Goal: Task Accomplishment & Management: Complete application form

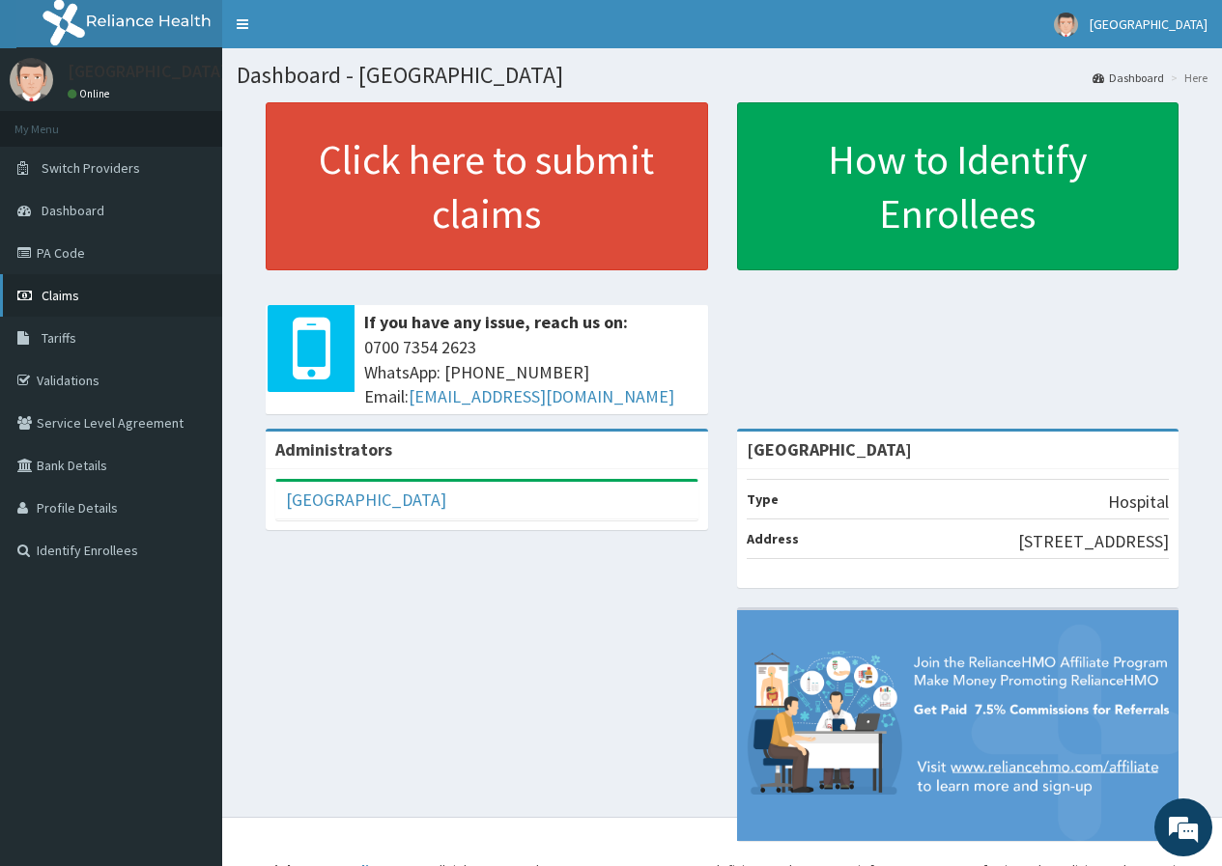
click at [68, 289] on span "Claims" at bounding box center [61, 295] width 38 height 17
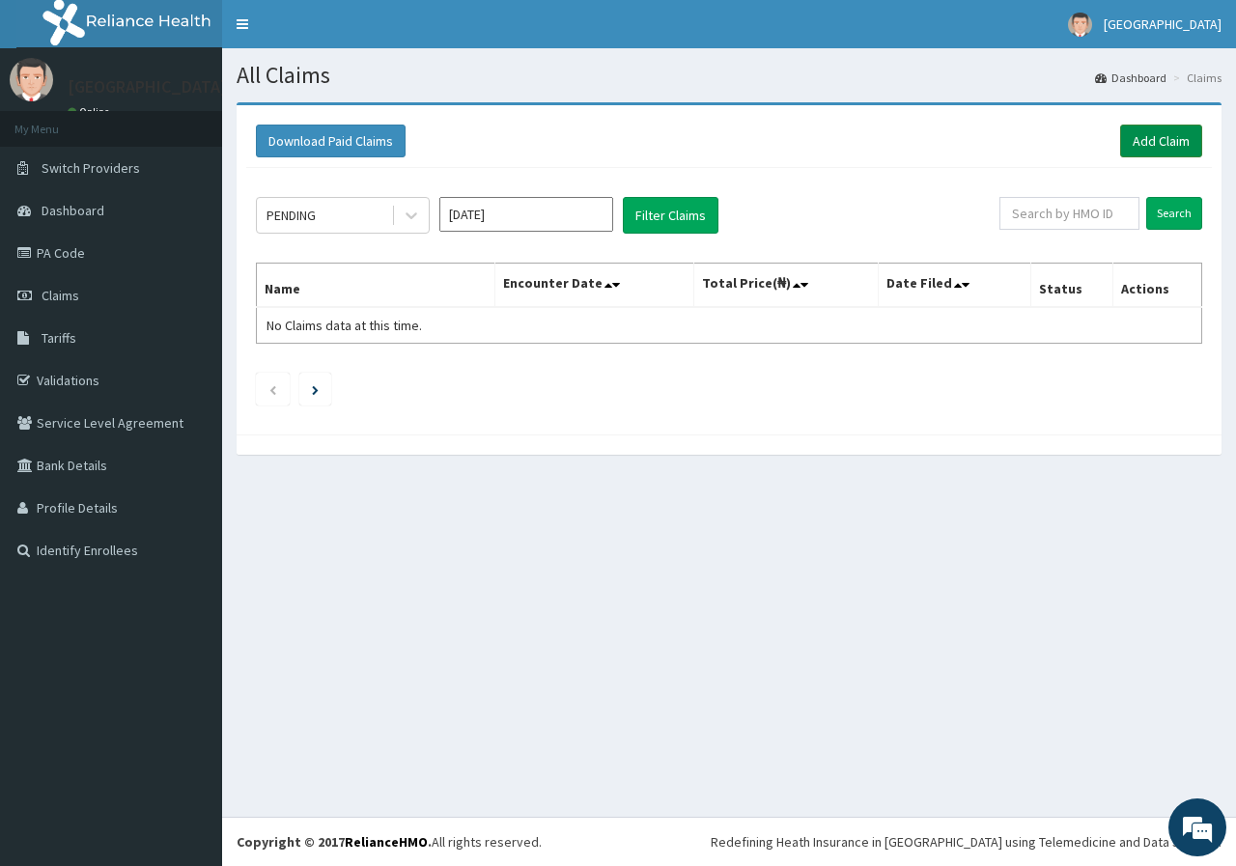
click at [1176, 144] on link "Add Claim" at bounding box center [1161, 141] width 82 height 33
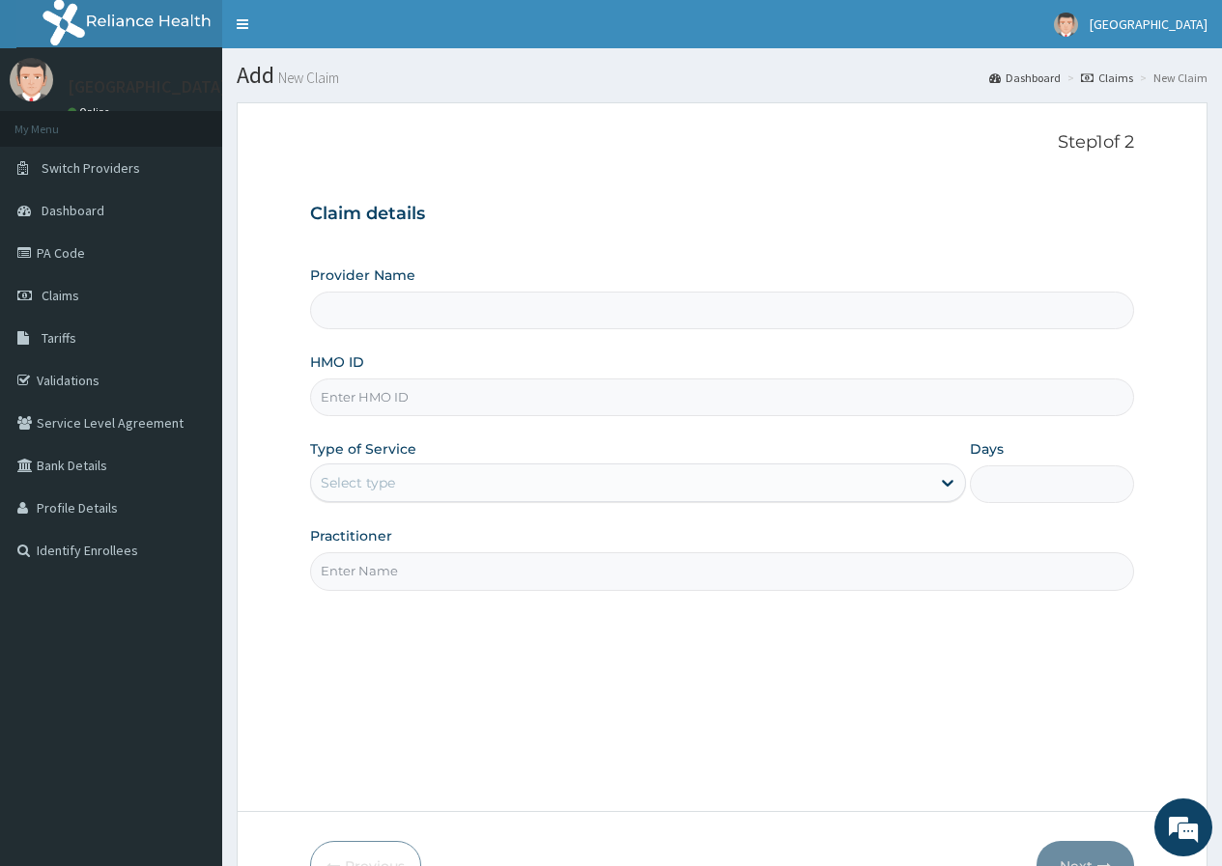
type input "[GEOGRAPHIC_DATA]"
click at [374, 393] on input "HMO ID" at bounding box center [722, 398] width 824 height 38
paste input "PRS/10231/D"
type input "PRS/10231/D"
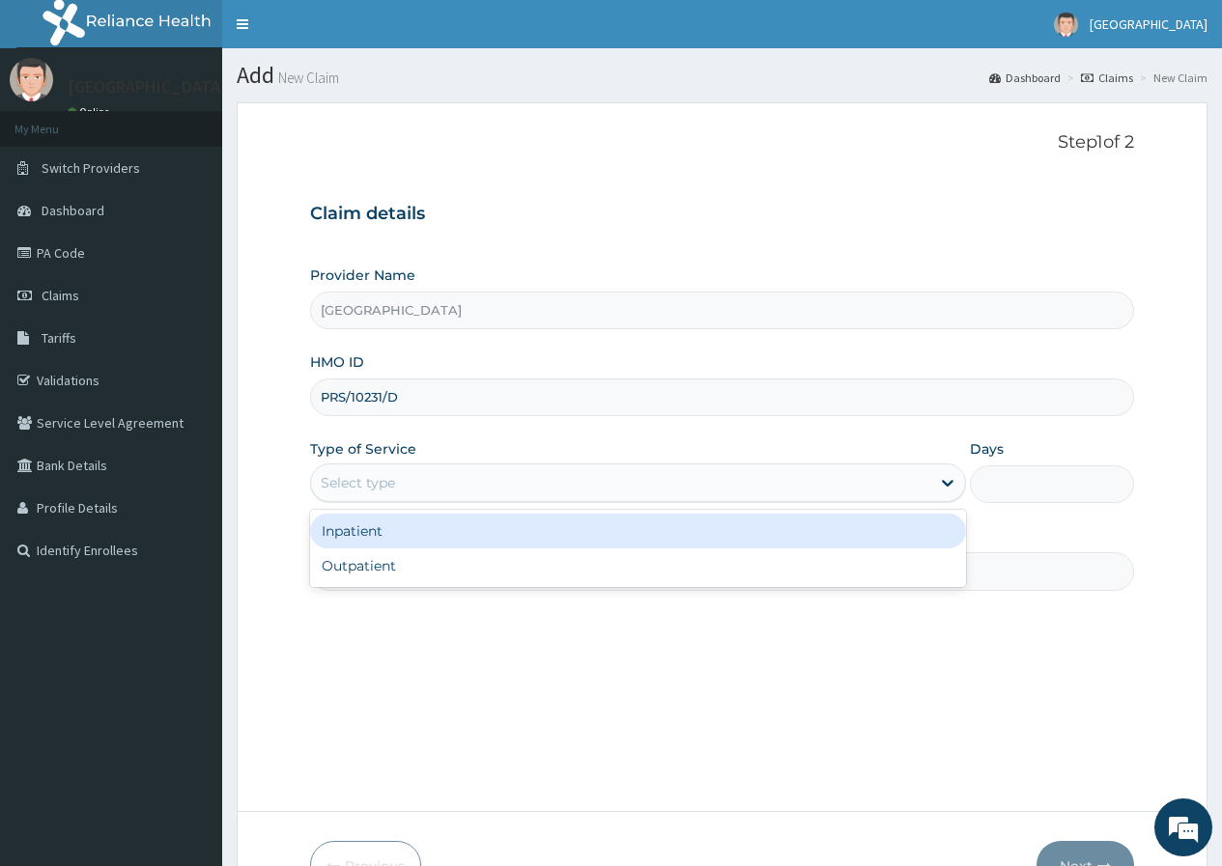
click at [509, 492] on div "Select type" at bounding box center [620, 482] width 619 height 31
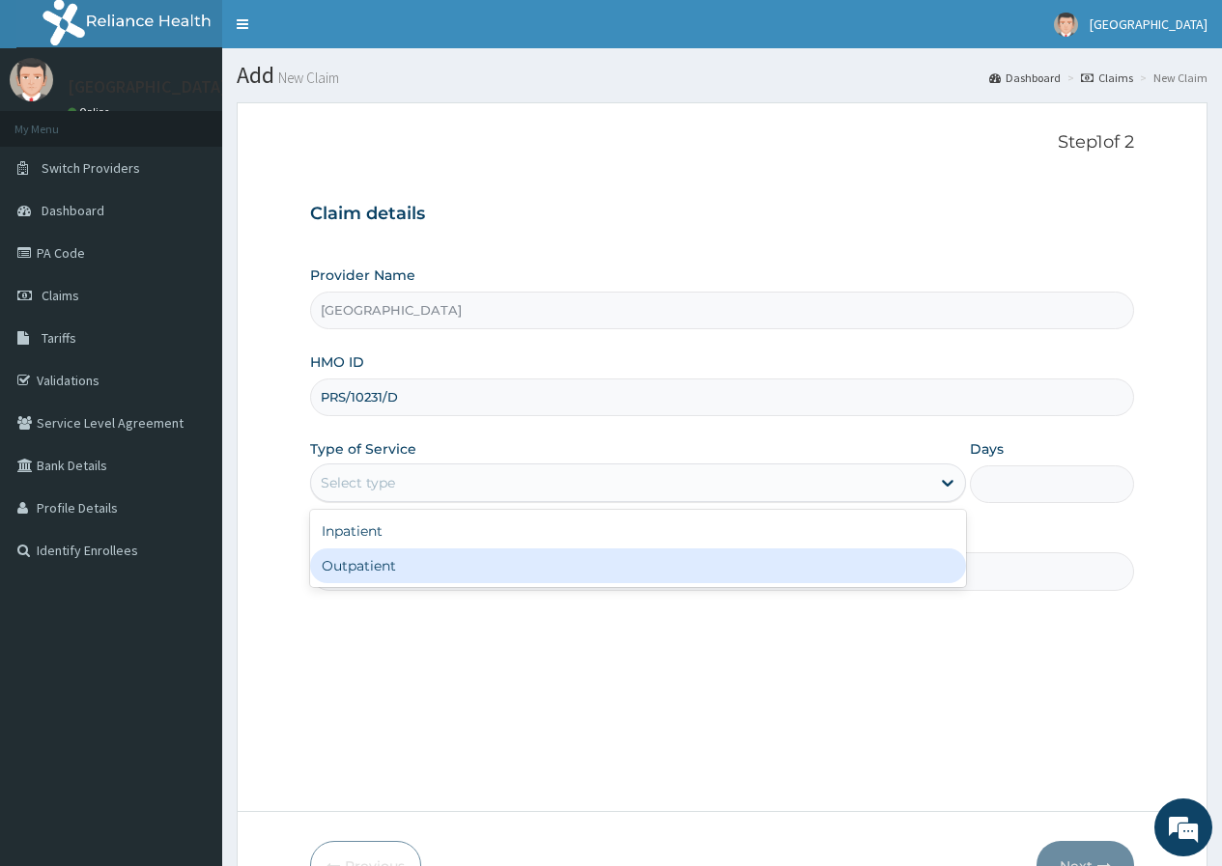
click at [495, 564] on div "Outpatient" at bounding box center [638, 566] width 656 height 35
type input "1"
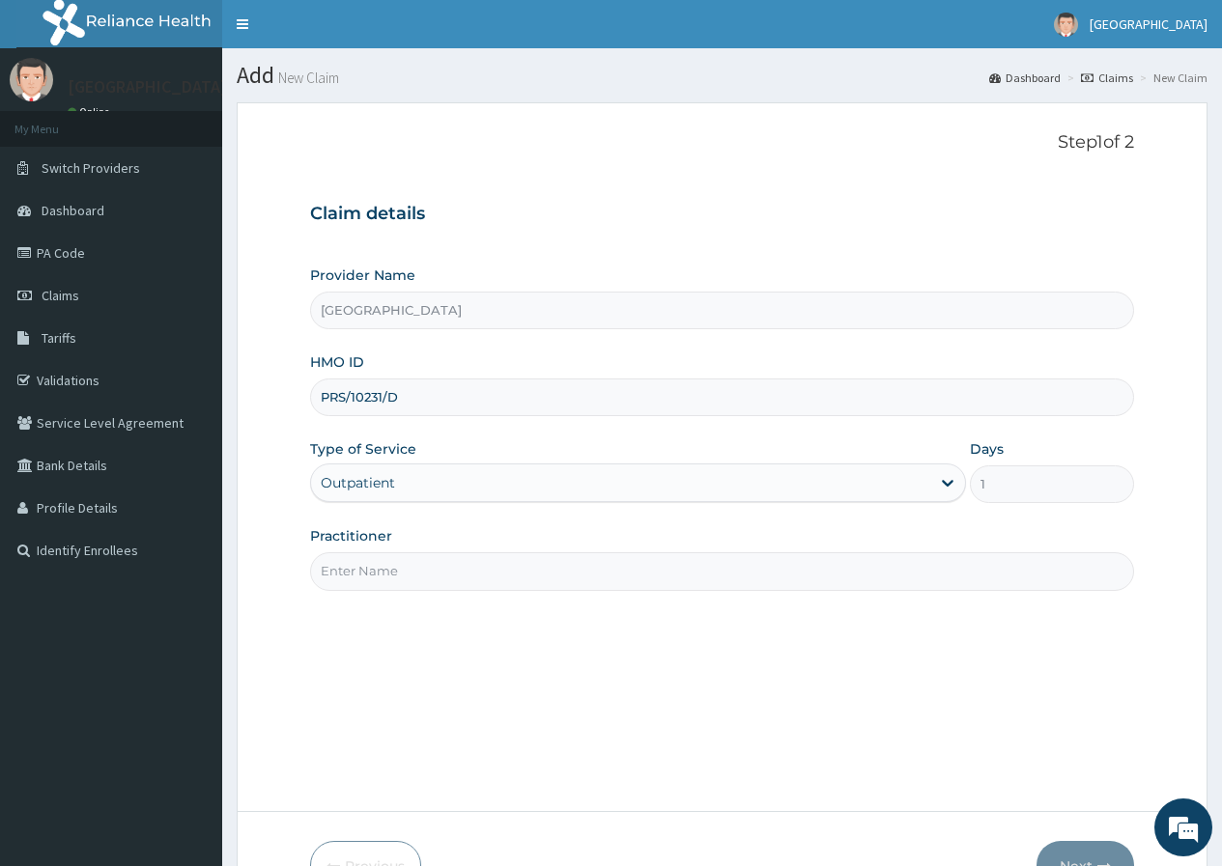
click at [386, 579] on input "Practitioner" at bounding box center [722, 571] width 824 height 38
type input "d"
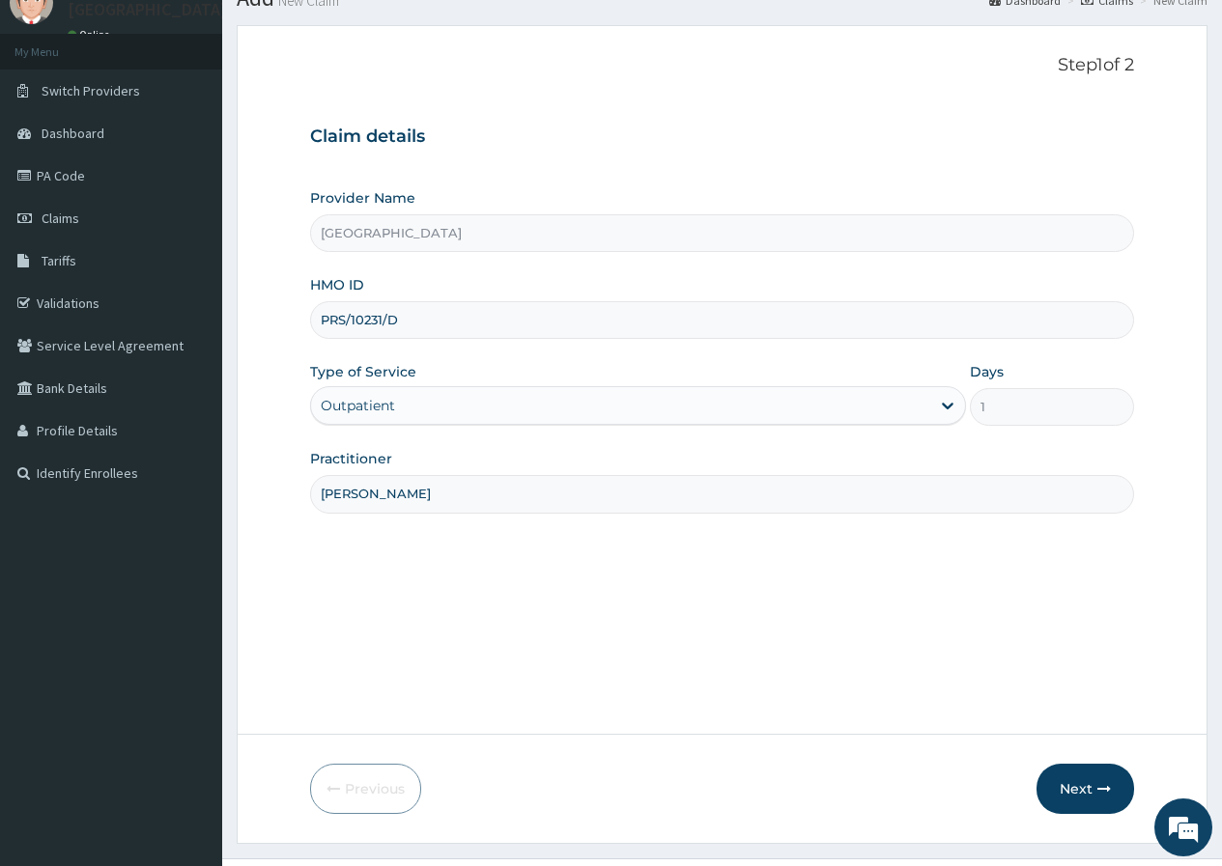
scroll to position [119, 0]
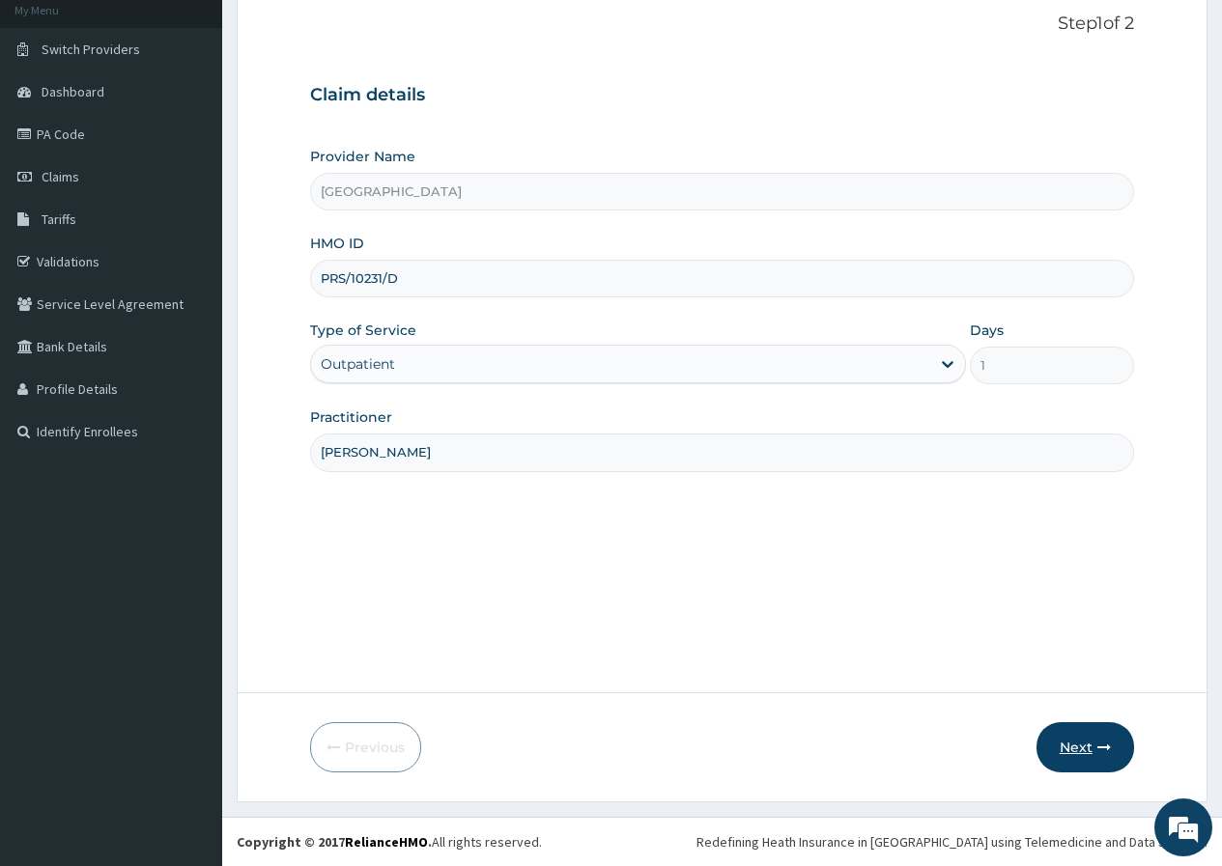
type input "[PERSON_NAME]"
click at [1063, 747] on button "Next" at bounding box center [1085, 747] width 98 height 50
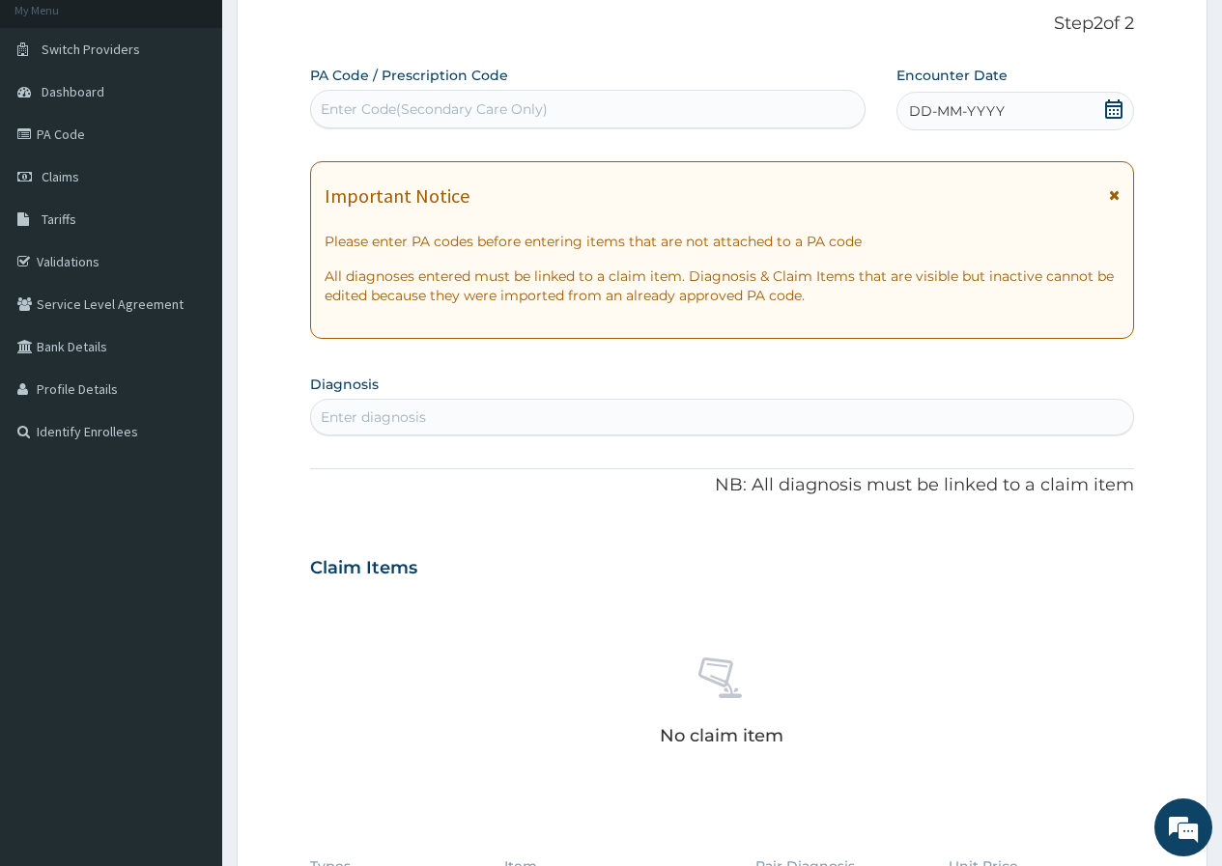
click at [382, 103] on div "Enter Code(Secondary Care Only)" at bounding box center [434, 108] width 227 height 19
drag, startPoint x: 365, startPoint y: 108, endPoint x: 345, endPoint y: 108, distance: 20.3
click at [345, 108] on div "Enter Code(Secondary Care Only)" at bounding box center [434, 108] width 227 height 19
paste input "PA/1D9865"
type input "PA/1D9865"
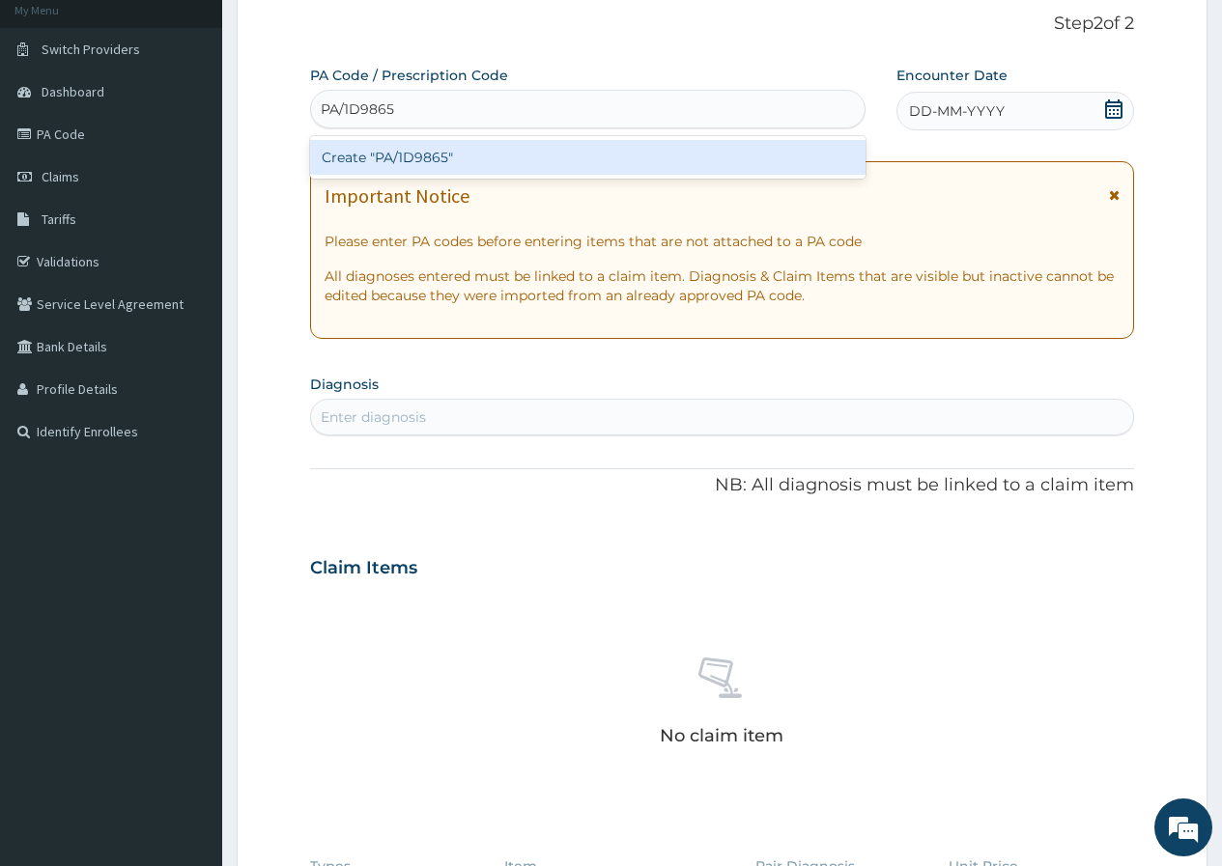
click at [367, 145] on div "Create "PA/1D9865"" at bounding box center [587, 157] width 554 height 35
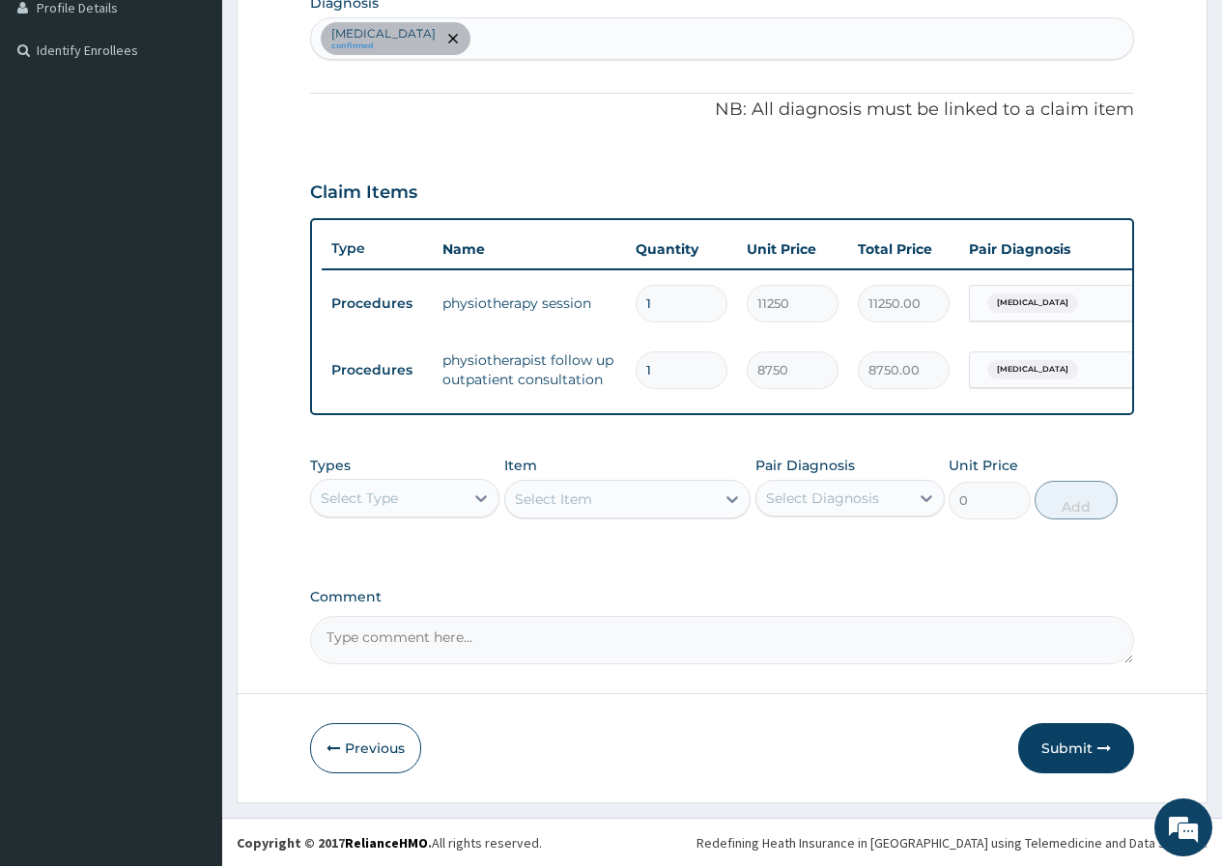
scroll to position [516, 0]
click at [1088, 740] on button "Submit" at bounding box center [1076, 747] width 116 height 50
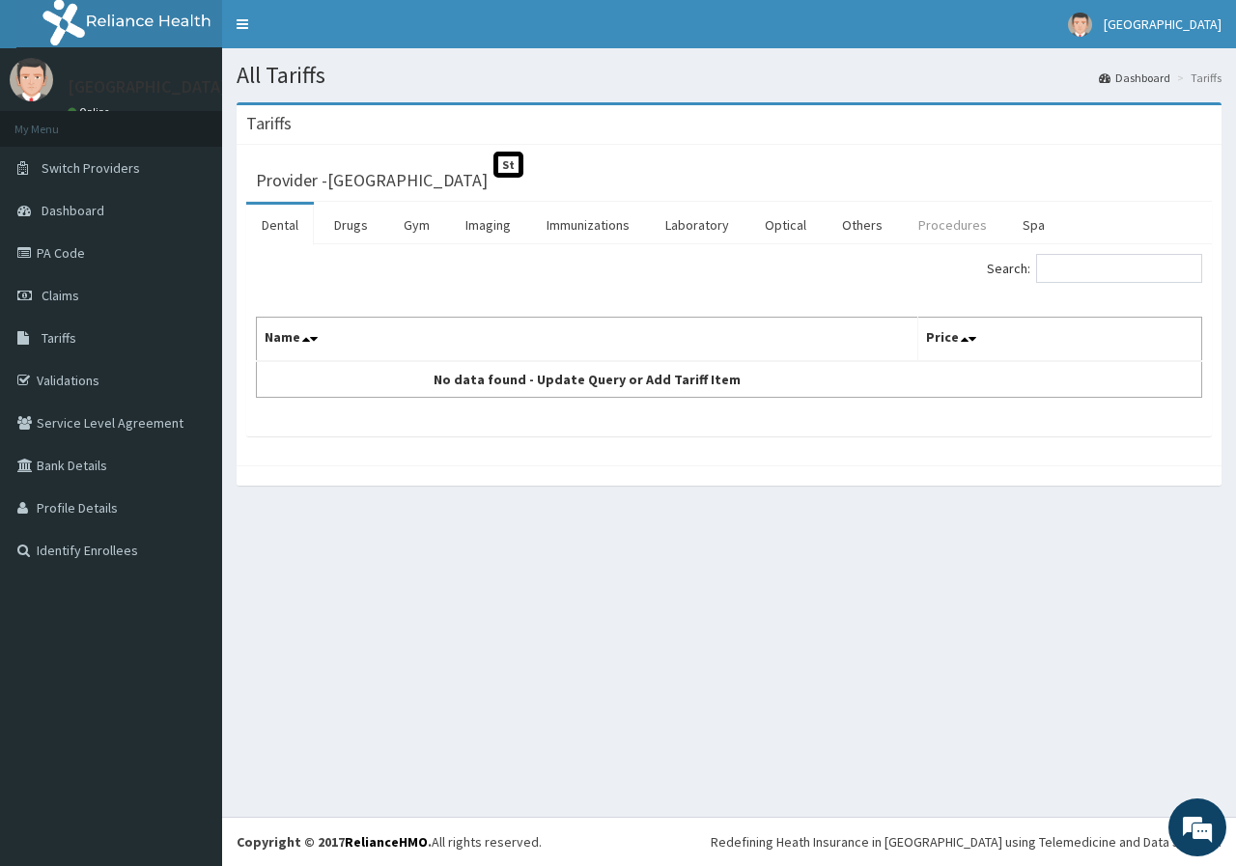
click at [969, 236] on link "Procedures" at bounding box center [952, 225] width 99 height 41
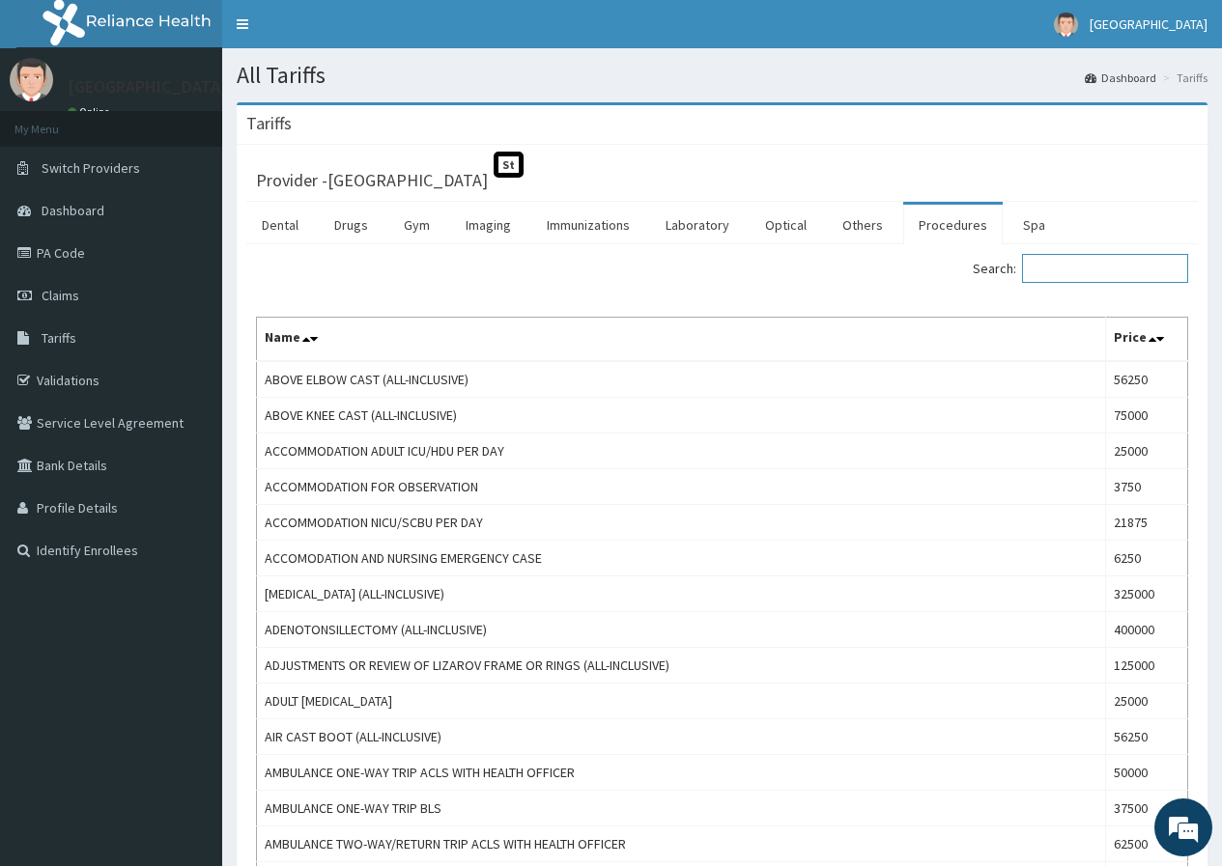
click at [1082, 275] on input "Search:" at bounding box center [1105, 268] width 166 height 29
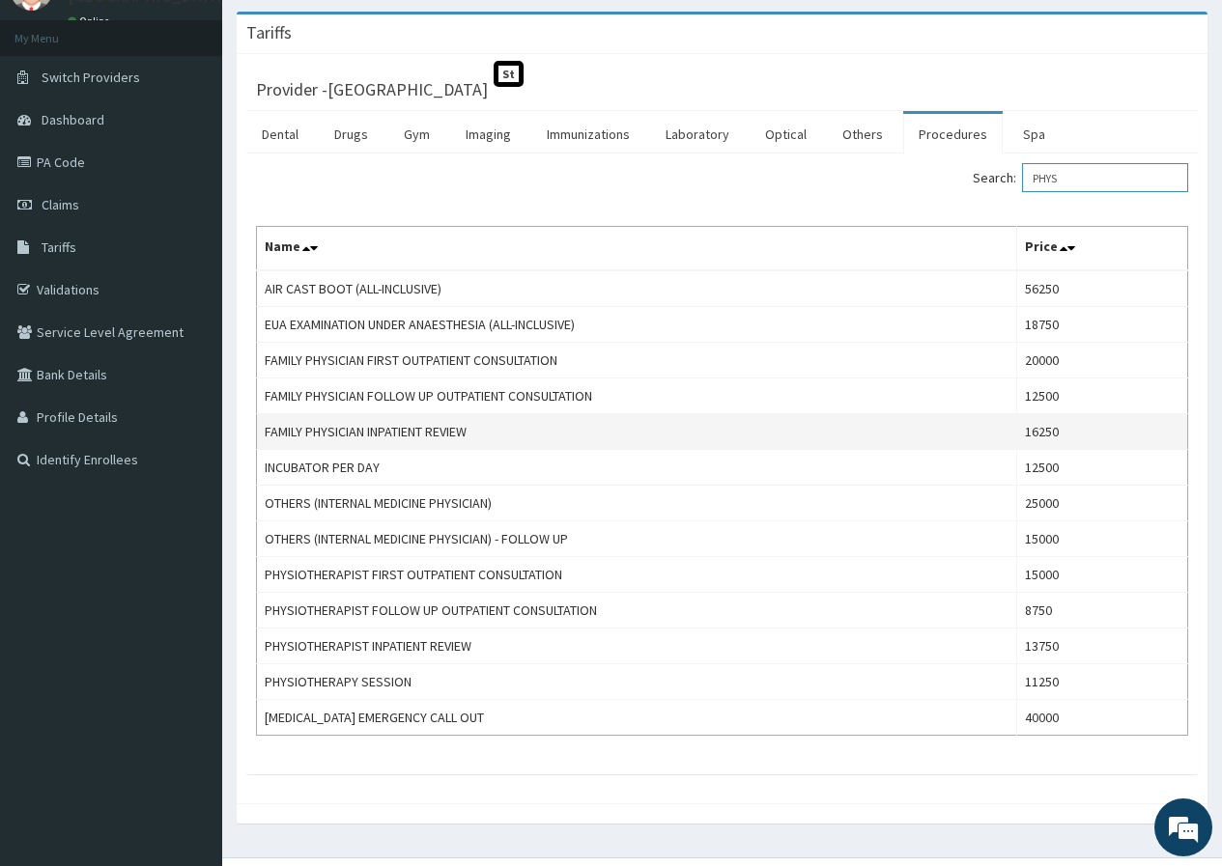
scroll to position [97, 0]
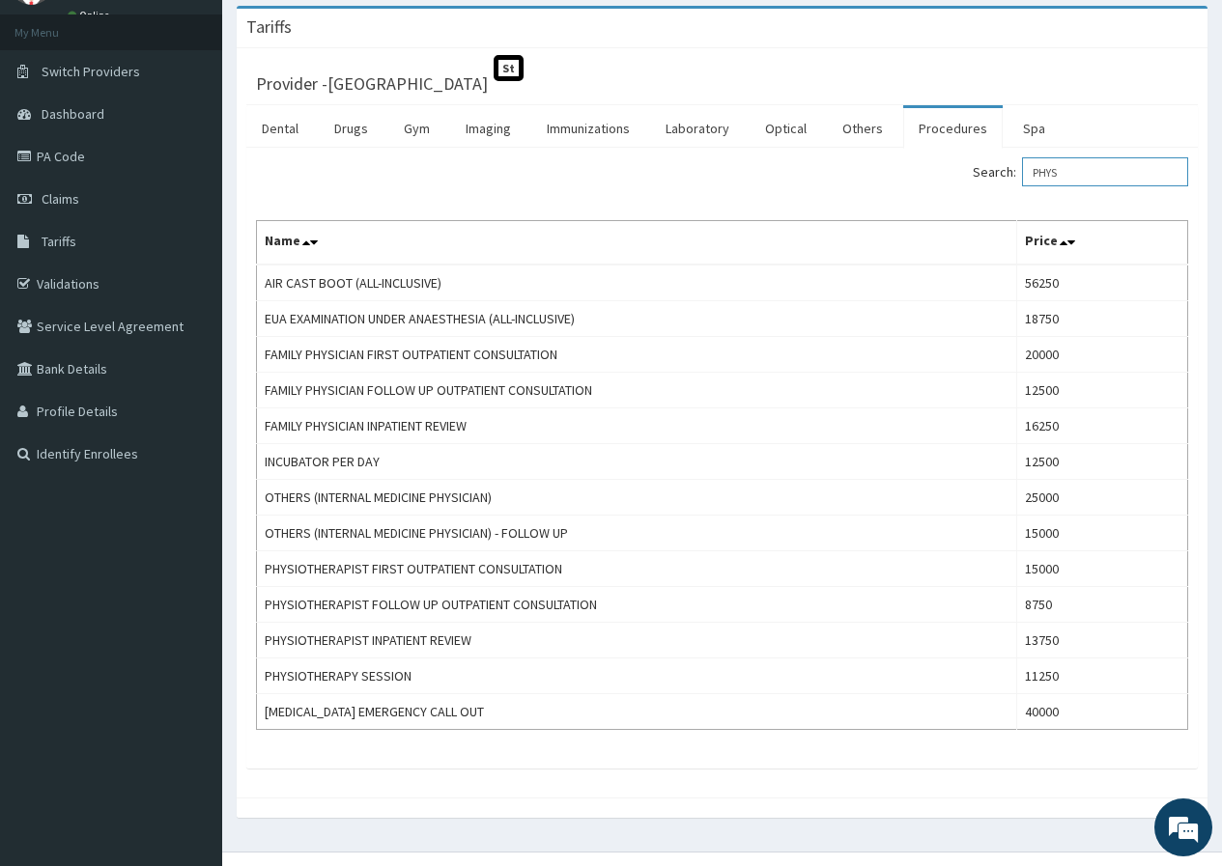
type input "PHYS"
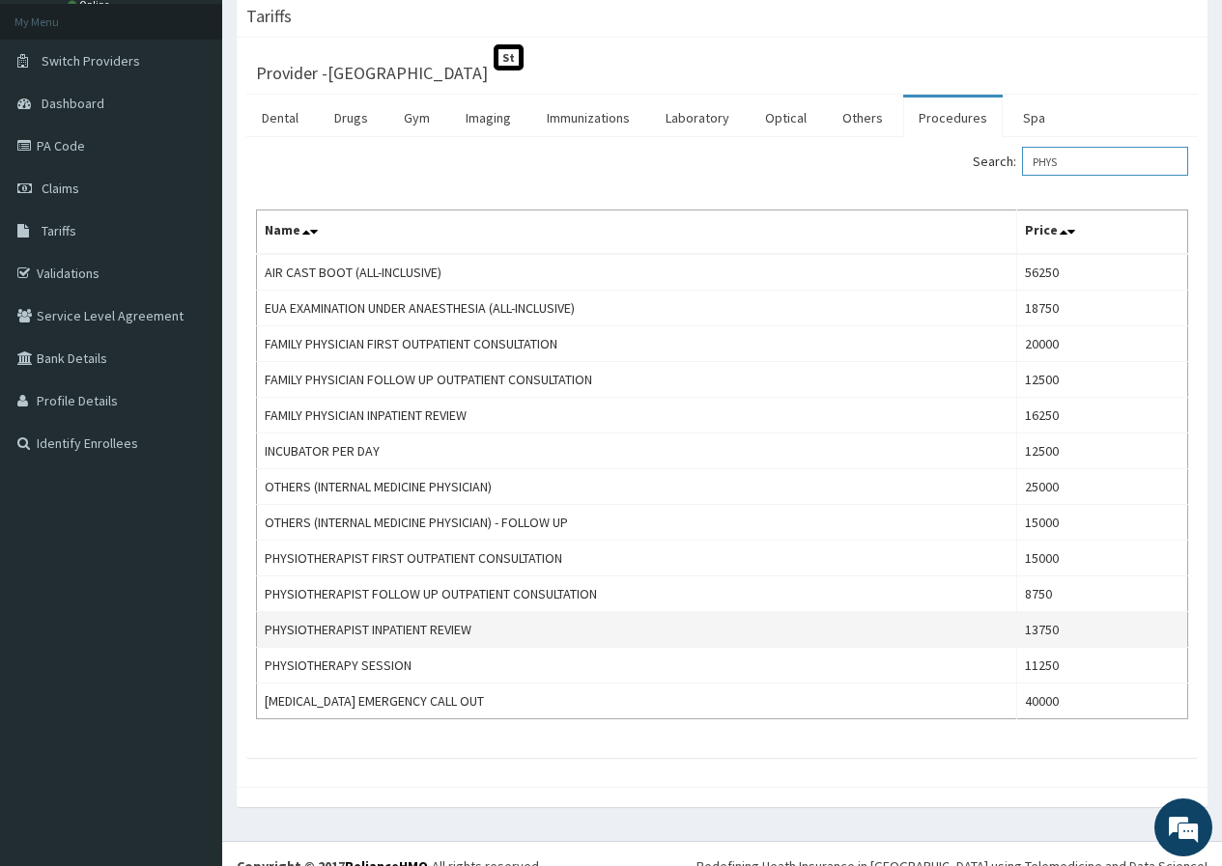
scroll to position [131, 0]
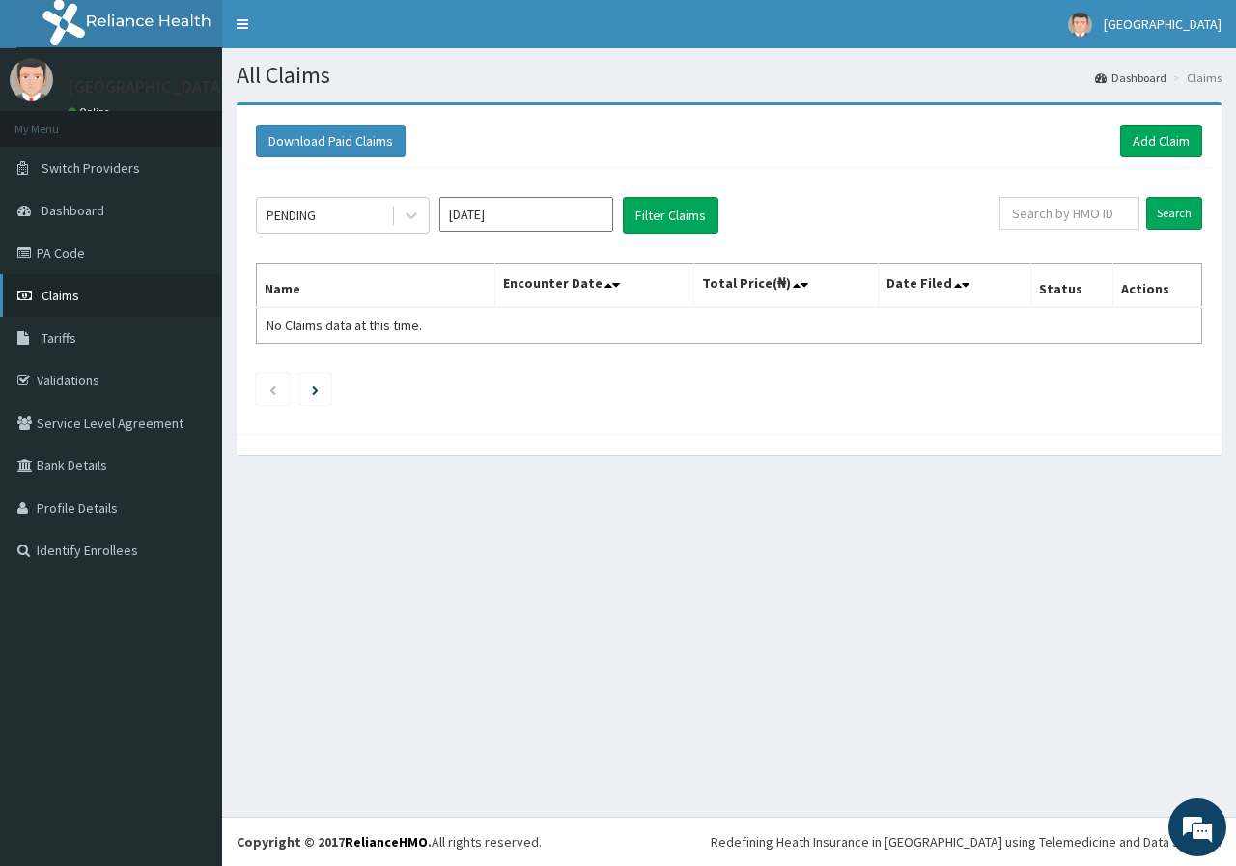
click at [77, 297] on span "Claims" at bounding box center [61, 295] width 38 height 17
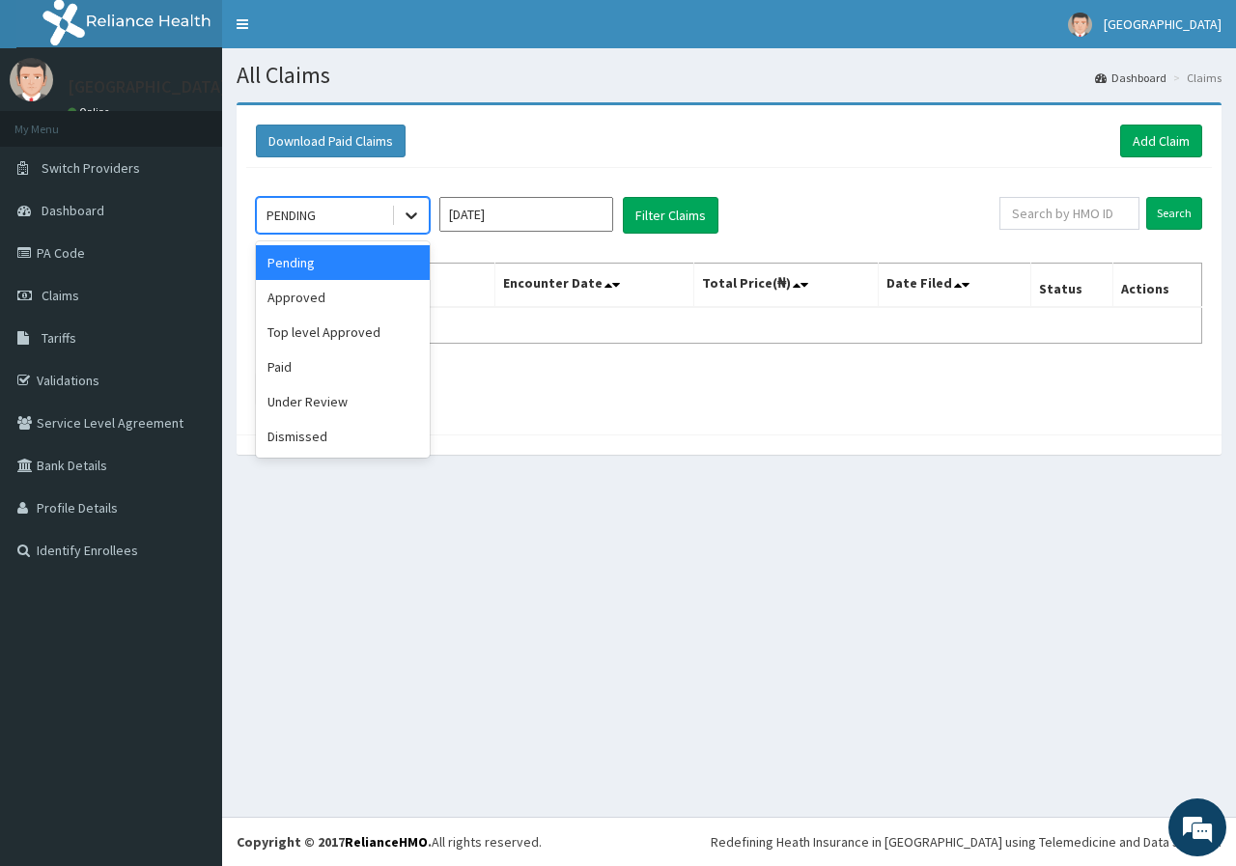
click at [410, 218] on icon at bounding box center [411, 215] width 19 height 19
click at [369, 410] on div "Under Review" at bounding box center [343, 401] width 174 height 35
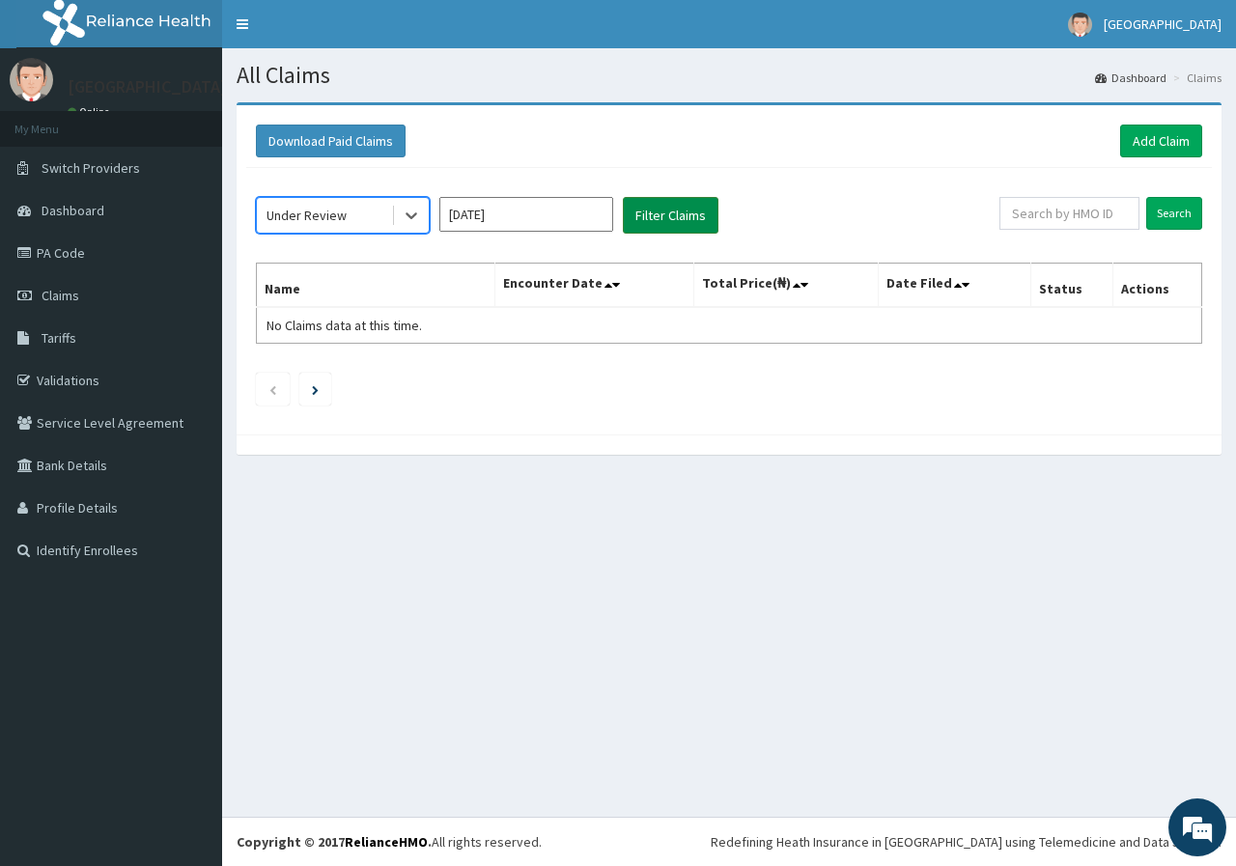
click at [711, 212] on button "Filter Claims" at bounding box center [671, 215] width 96 height 37
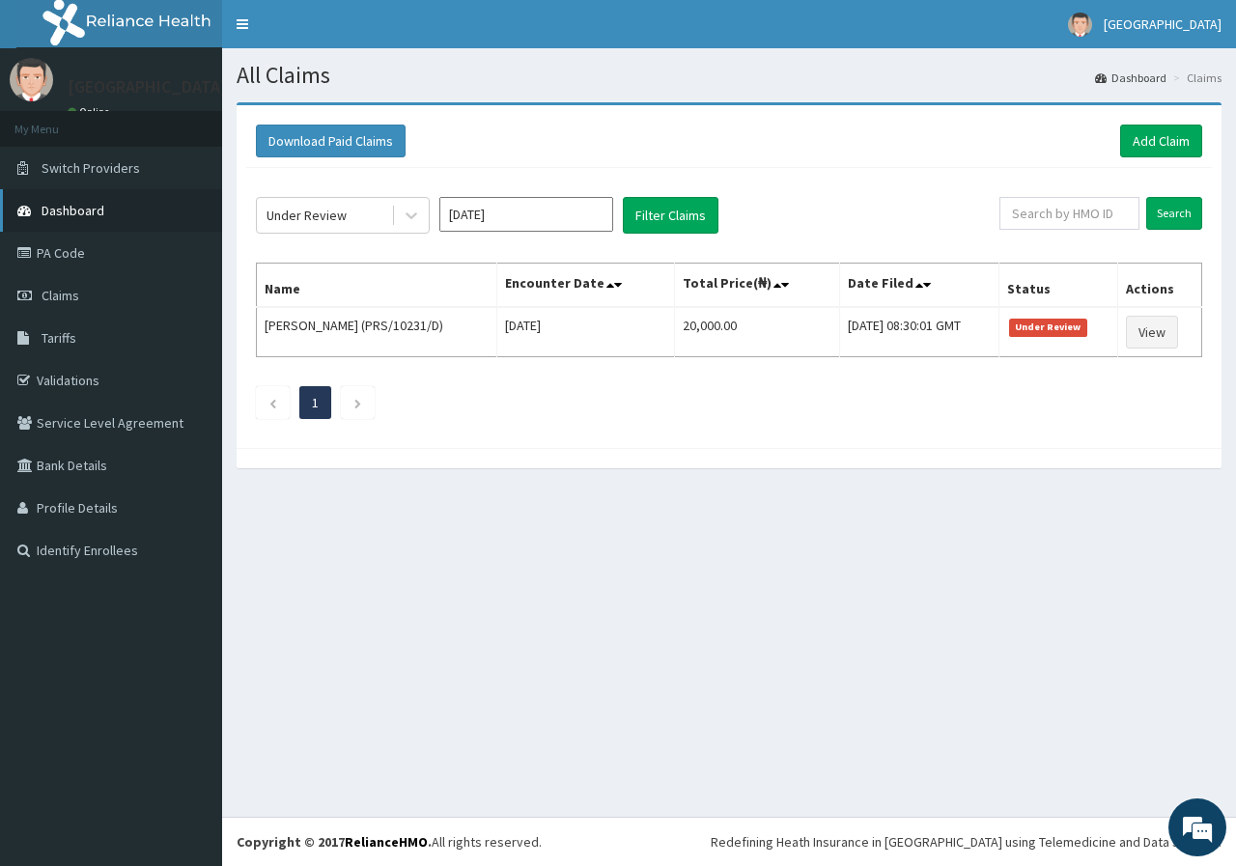
click at [76, 210] on span "Dashboard" at bounding box center [73, 210] width 63 height 17
